Goal: Check status: Check status

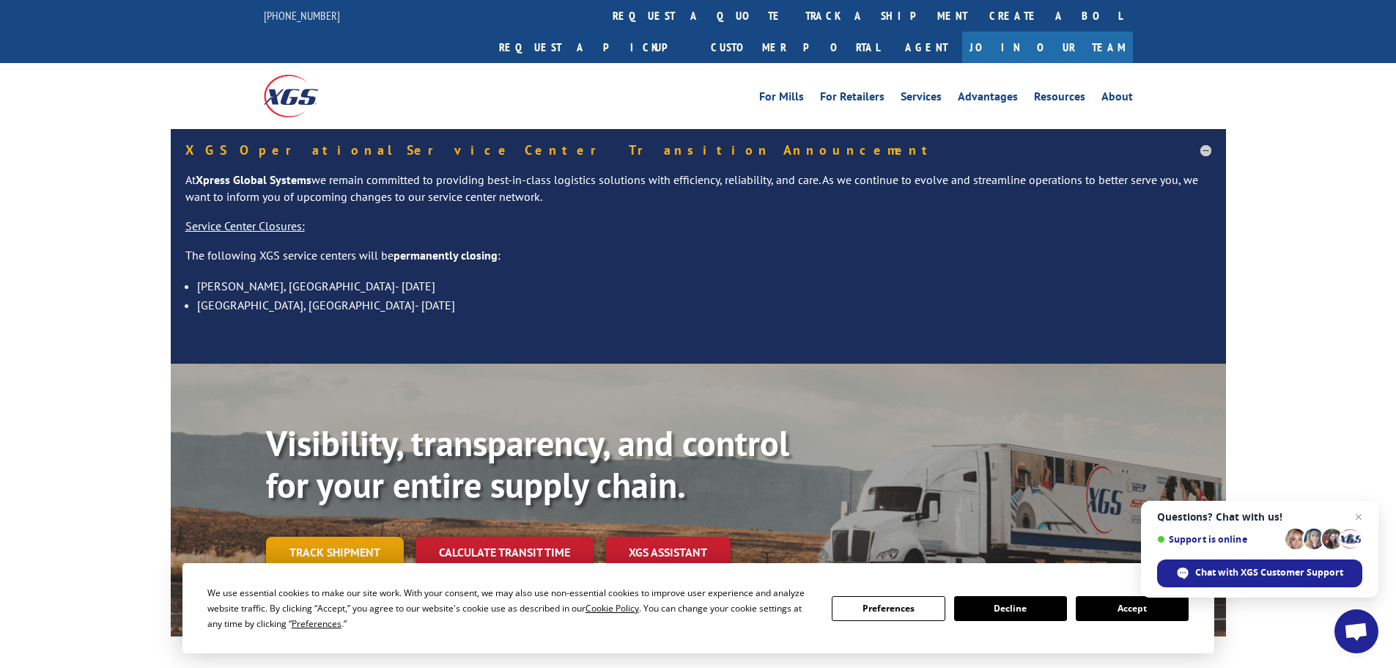
click at [337, 536] on link "Track shipment" at bounding box center [335, 551] width 138 height 31
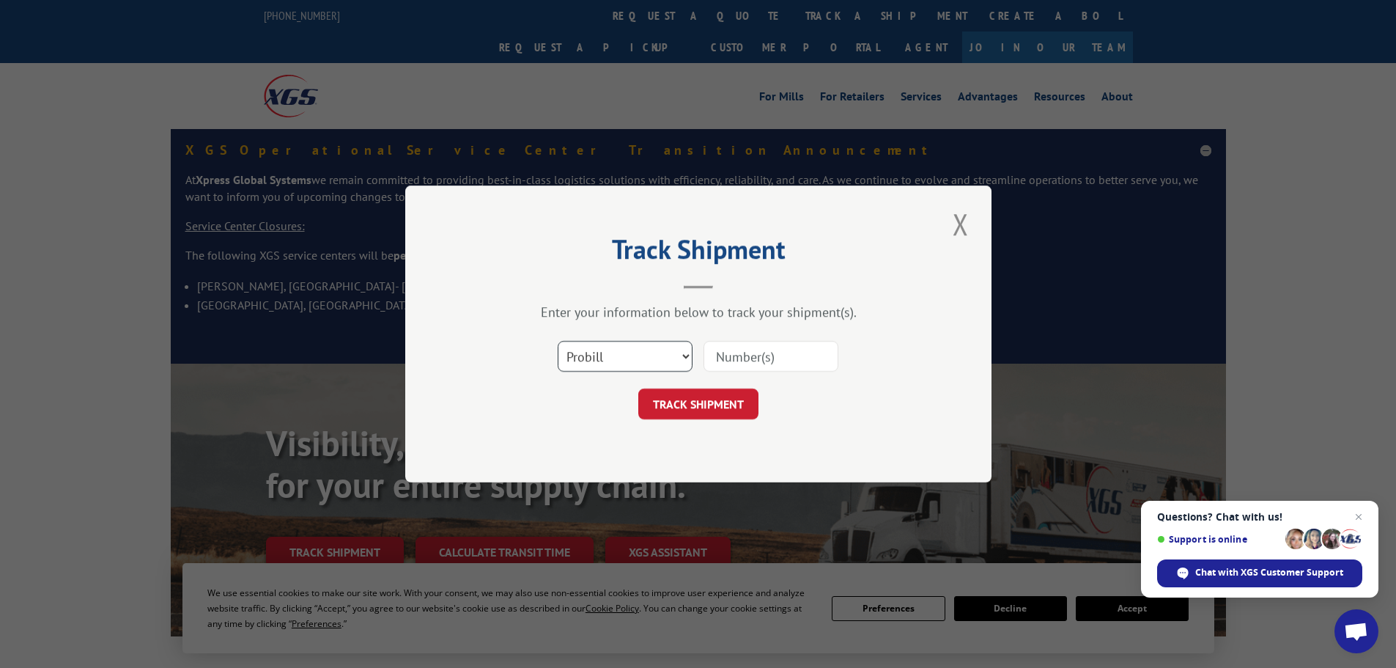
click at [630, 362] on select "Select category... Probill BOL PO" at bounding box center [625, 356] width 135 height 31
select select "bol"
click at [558, 341] on select "Select category... Probill BOL PO" at bounding box center [625, 356] width 135 height 31
click at [739, 365] on input at bounding box center [770, 356] width 135 height 31
paste input "5936801"
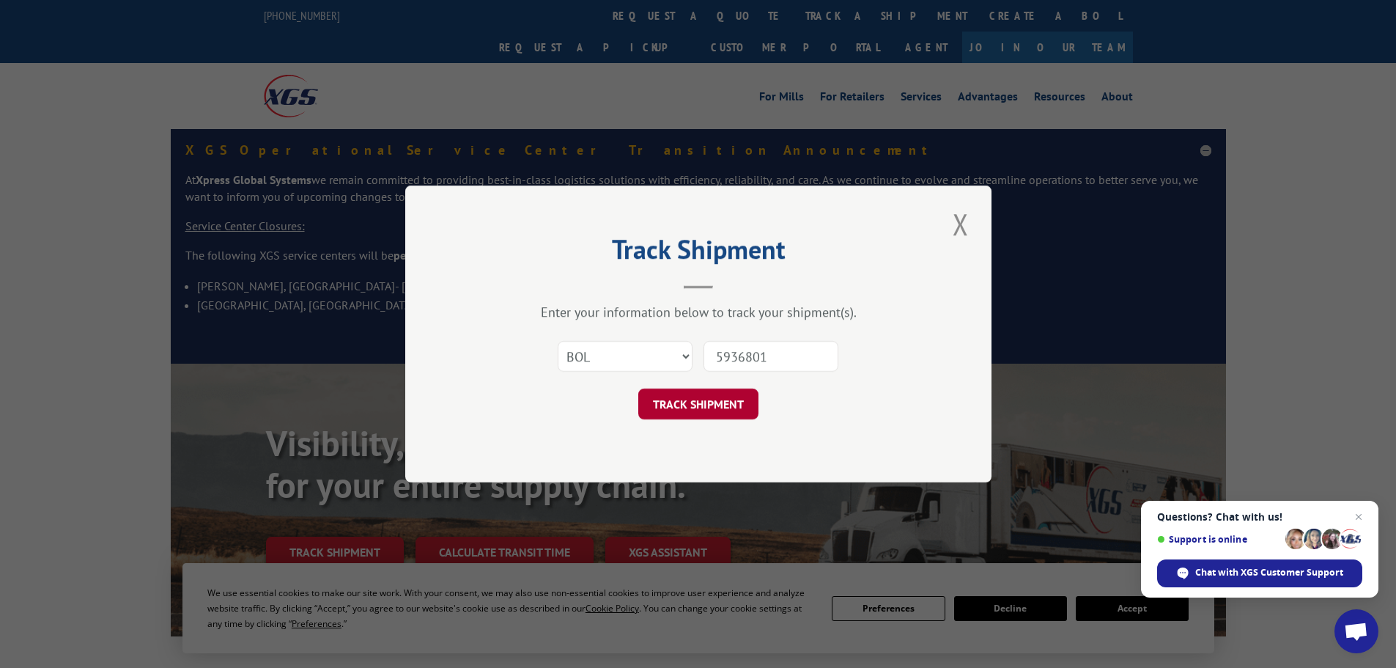
type input "5936801"
click at [684, 412] on button "TRACK SHIPMENT" at bounding box center [698, 403] width 120 height 31
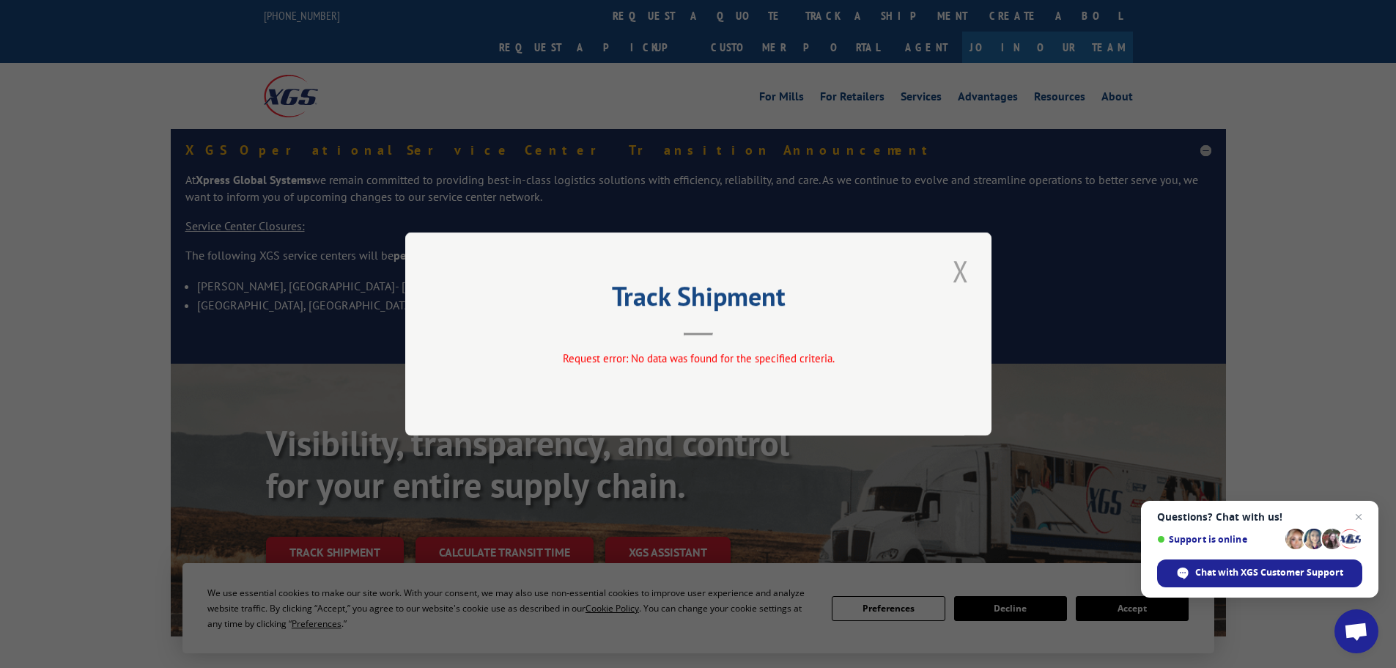
click at [960, 278] on button "Close modal" at bounding box center [960, 271] width 25 height 40
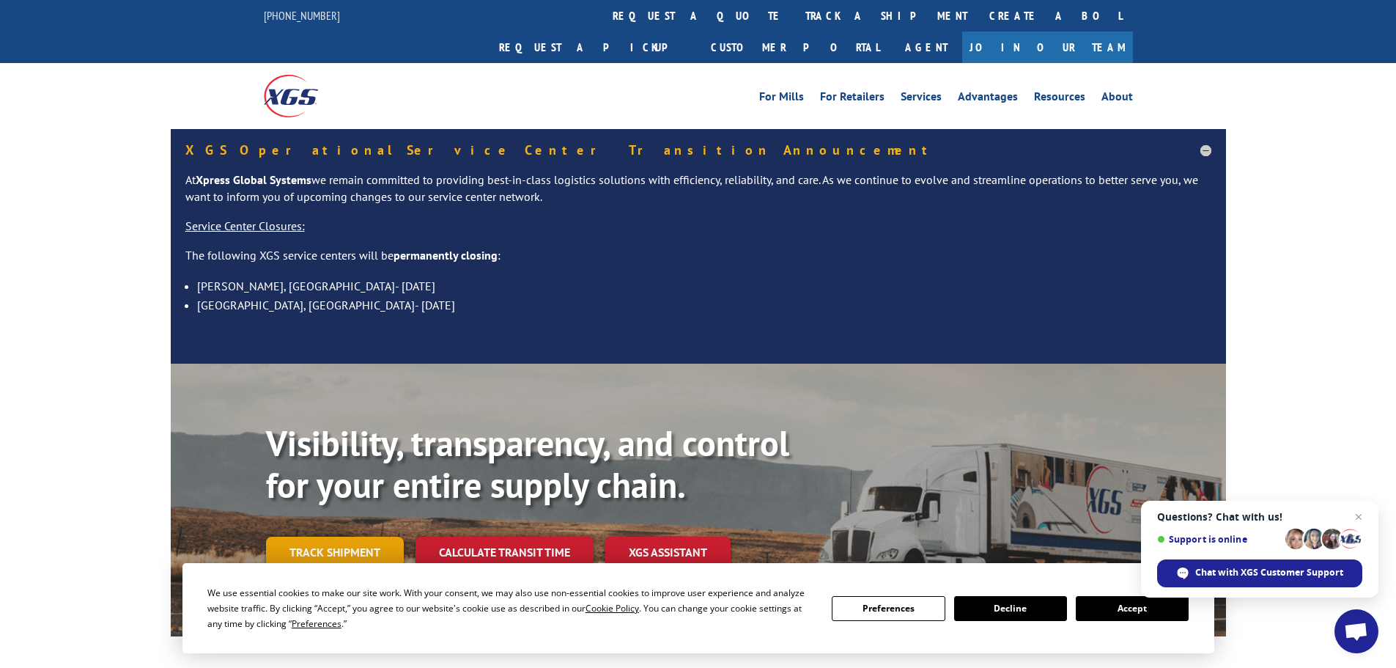
click at [338, 536] on link "Track shipment" at bounding box center [335, 551] width 138 height 31
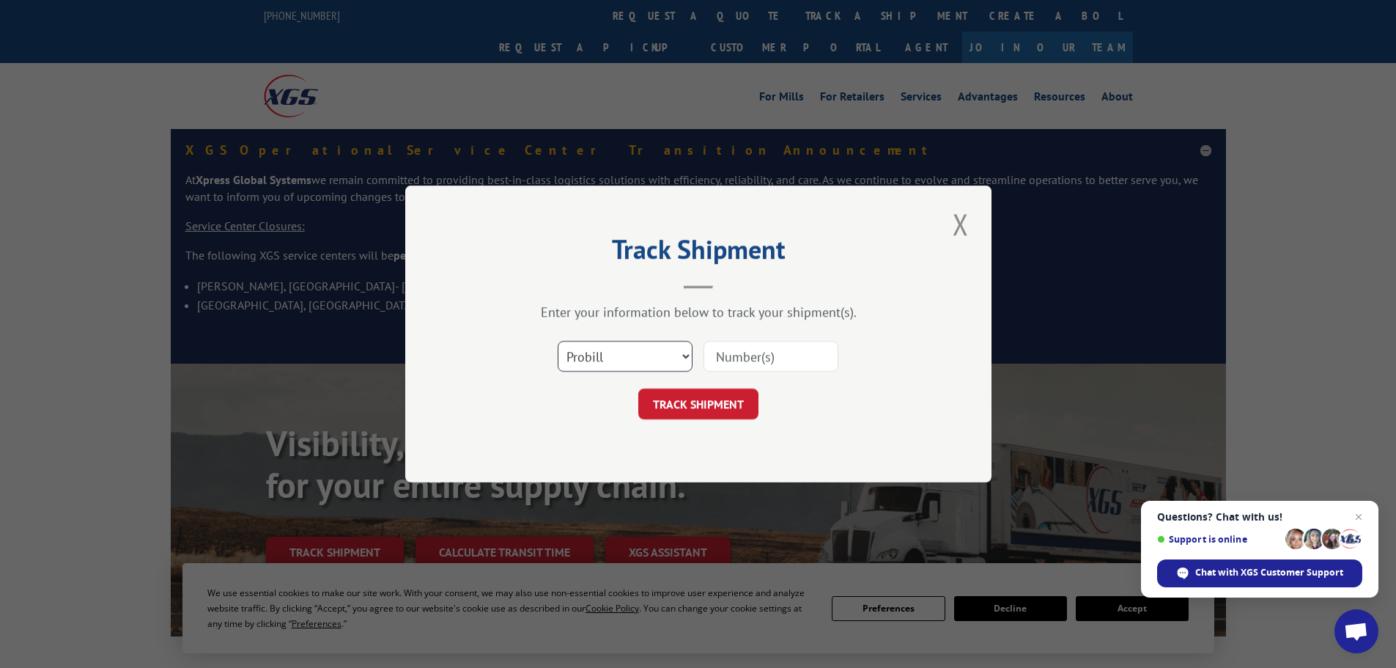
click at [643, 359] on select "Select category... Probill BOL PO" at bounding box center [625, 356] width 135 height 31
select select "po"
click at [558, 341] on select "Select category... Probill BOL PO" at bounding box center [625, 356] width 135 height 31
click at [758, 358] on input at bounding box center [770, 356] width 135 height 31
paste input "30507789"
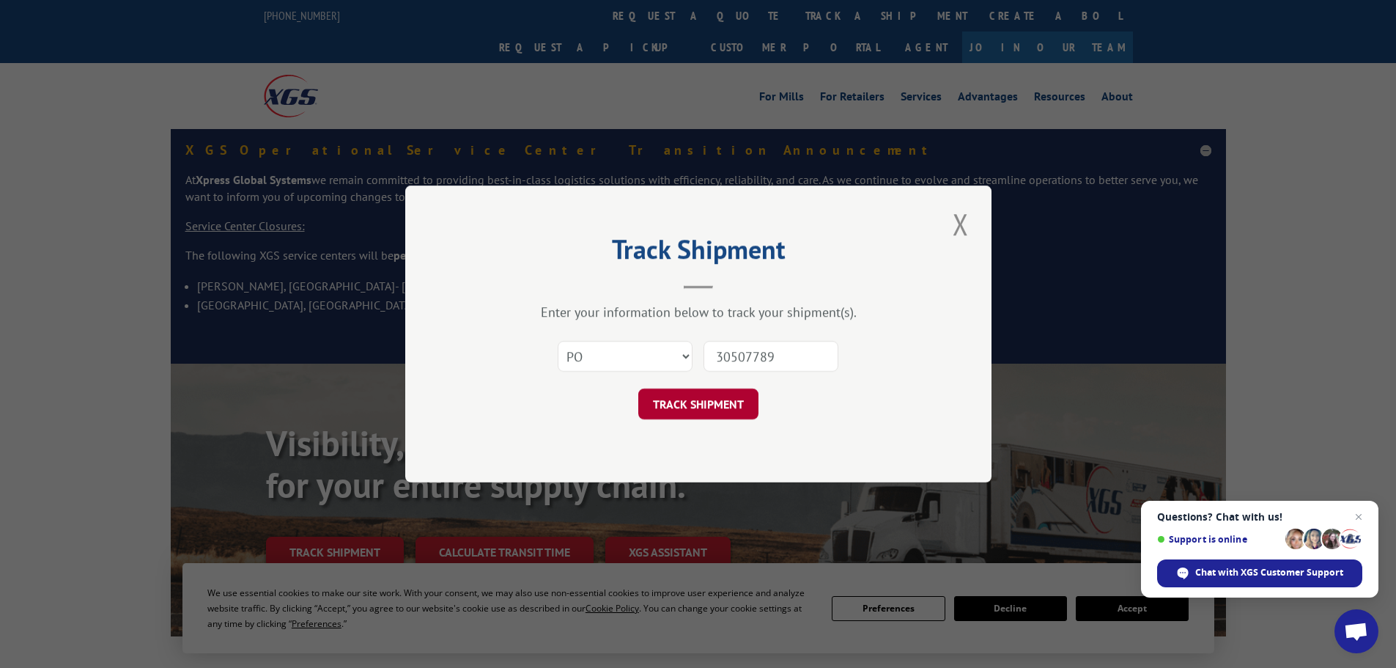
type input "30507789"
click at [717, 401] on button "TRACK SHIPMENT" at bounding box center [698, 403] width 120 height 31
